Goal: Check status: Check status

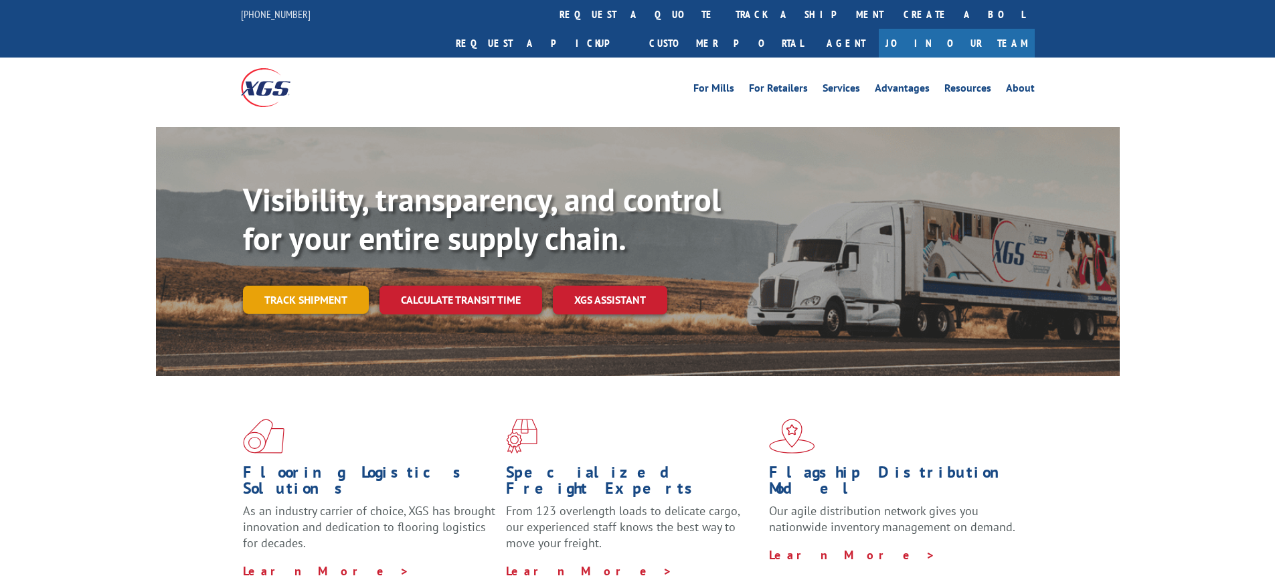
click at [318, 286] on link "Track shipment" at bounding box center [306, 300] width 126 height 28
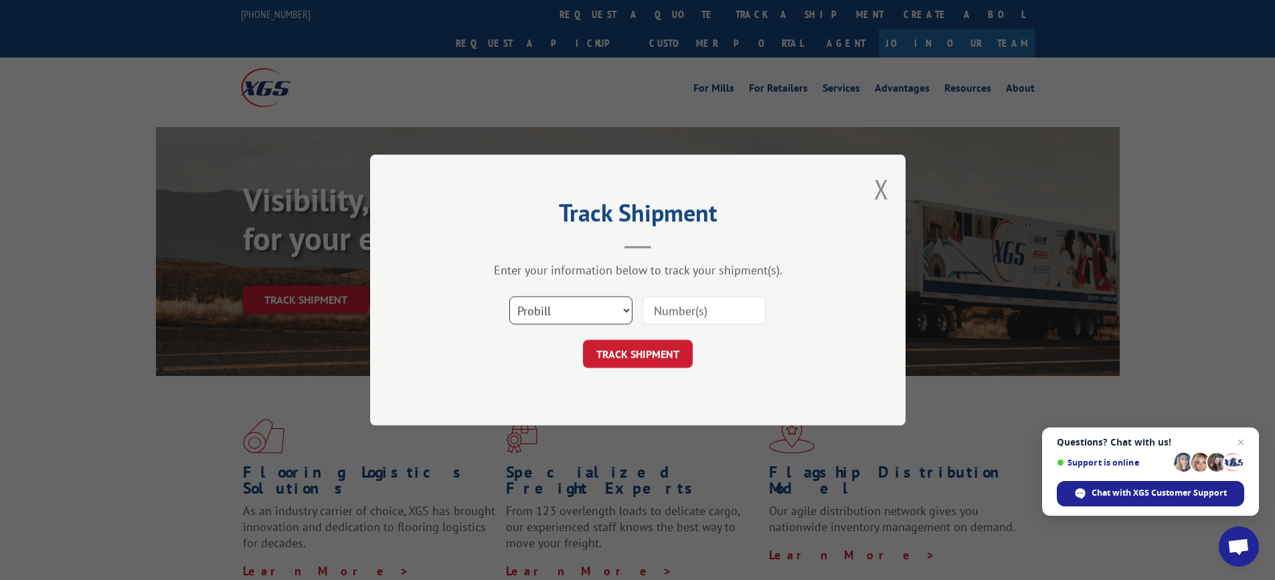
click at [575, 311] on select "Select category... Probill BOL PO" at bounding box center [570, 310] width 123 height 28
select select "po"
click at [509, 296] on select "Select category... Probill BOL PO" at bounding box center [570, 310] width 123 height 28
click at [682, 307] on input at bounding box center [703, 310] width 123 height 28
type input "058645"
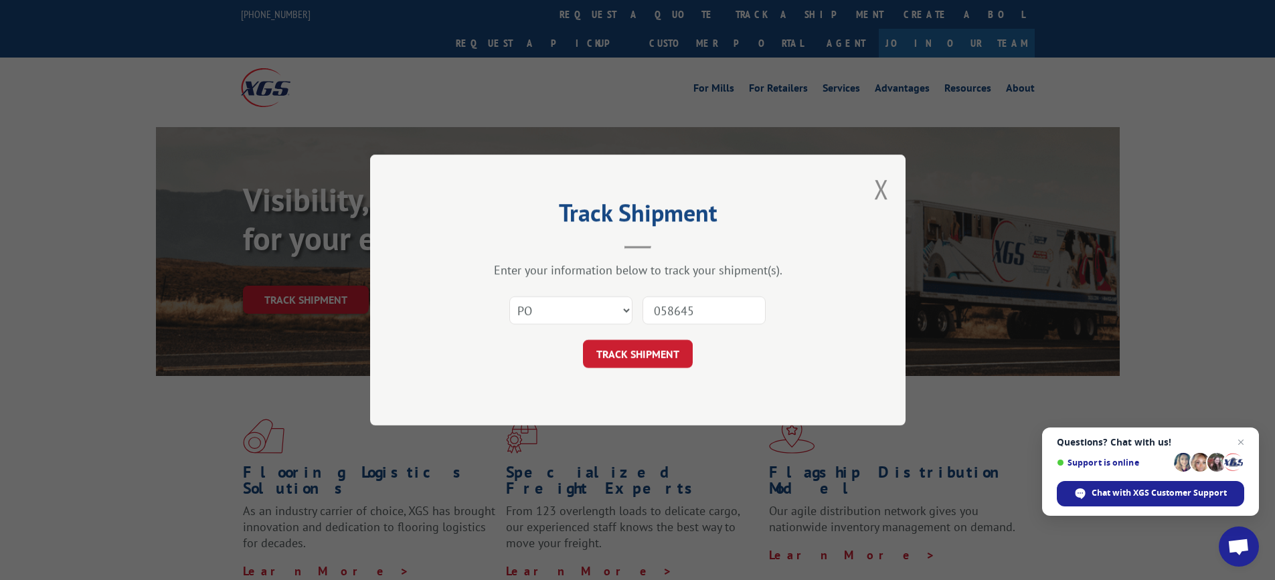
click button "TRACK SHIPMENT" at bounding box center [638, 354] width 110 height 28
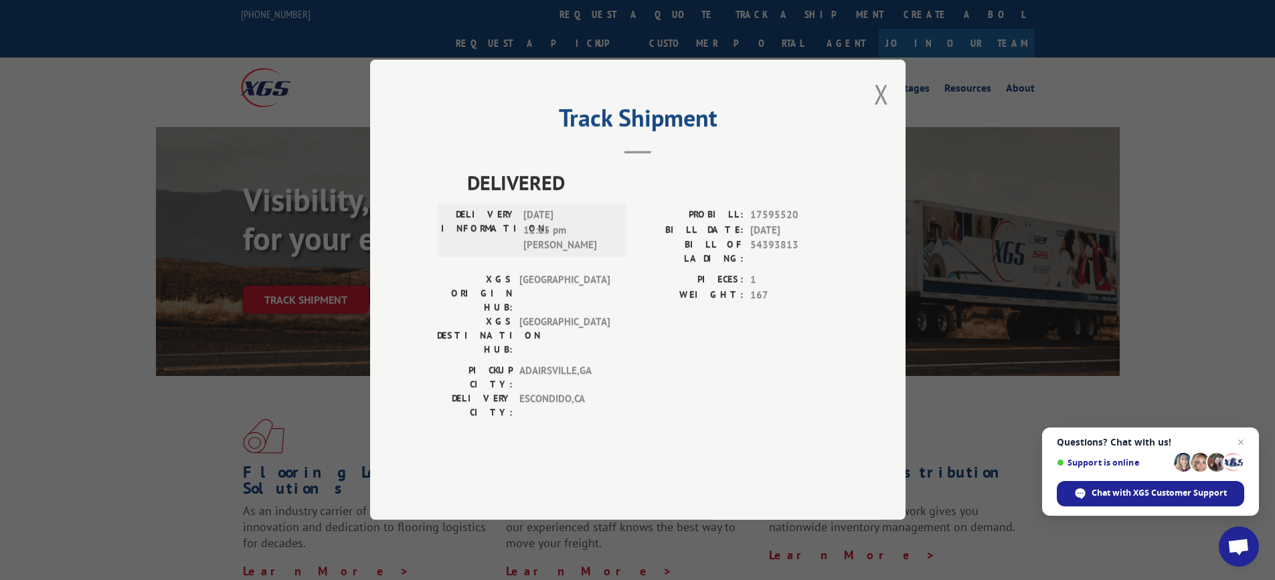
drag, startPoint x: 884, startPoint y: 132, endPoint x: 976, endPoint y: 102, distance: 97.1
click at [887, 112] on button "Close modal" at bounding box center [881, 93] width 15 height 35
